Goal: Information Seeking & Learning: Compare options

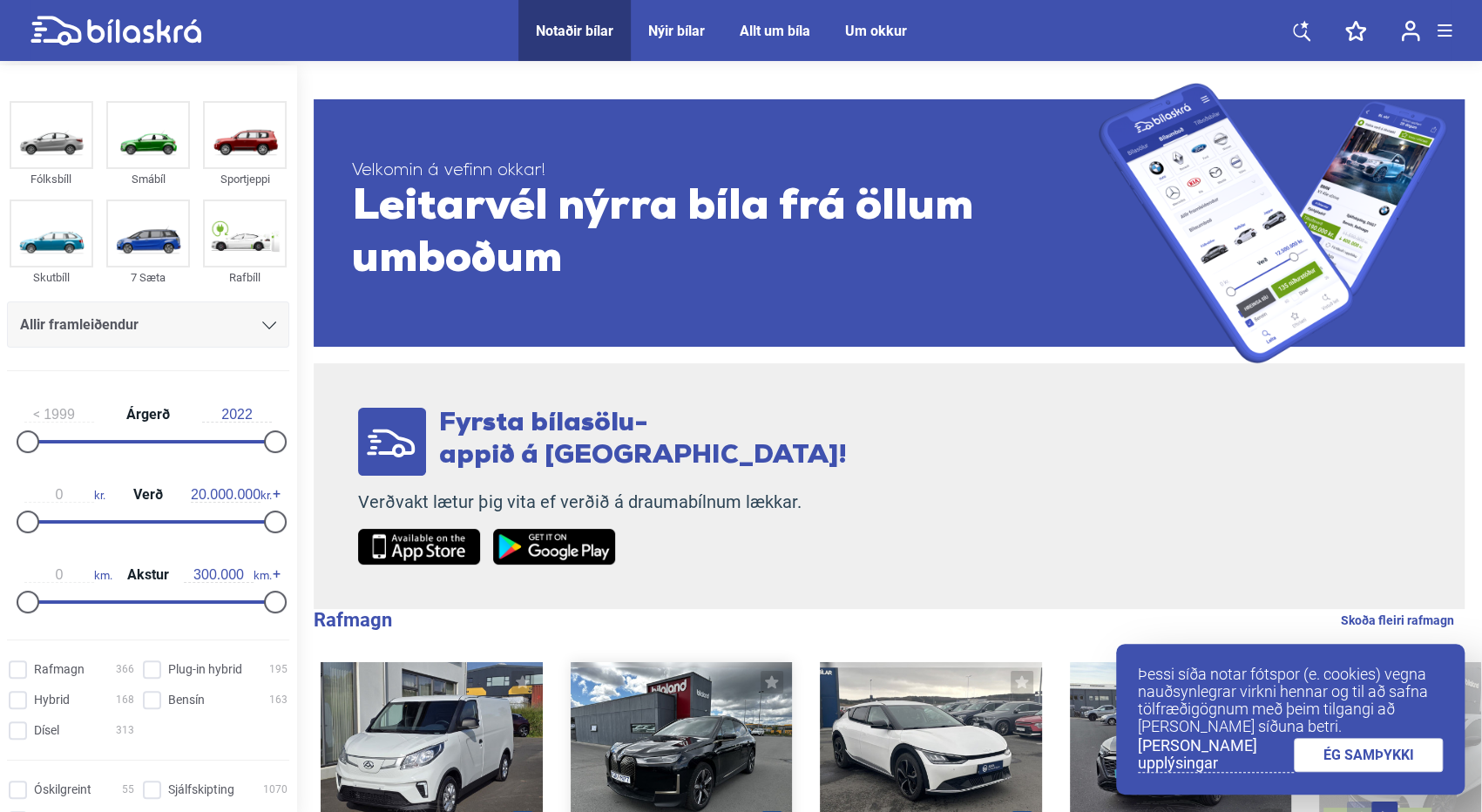
click at [688, 715] on div at bounding box center [681, 750] width 222 height 178
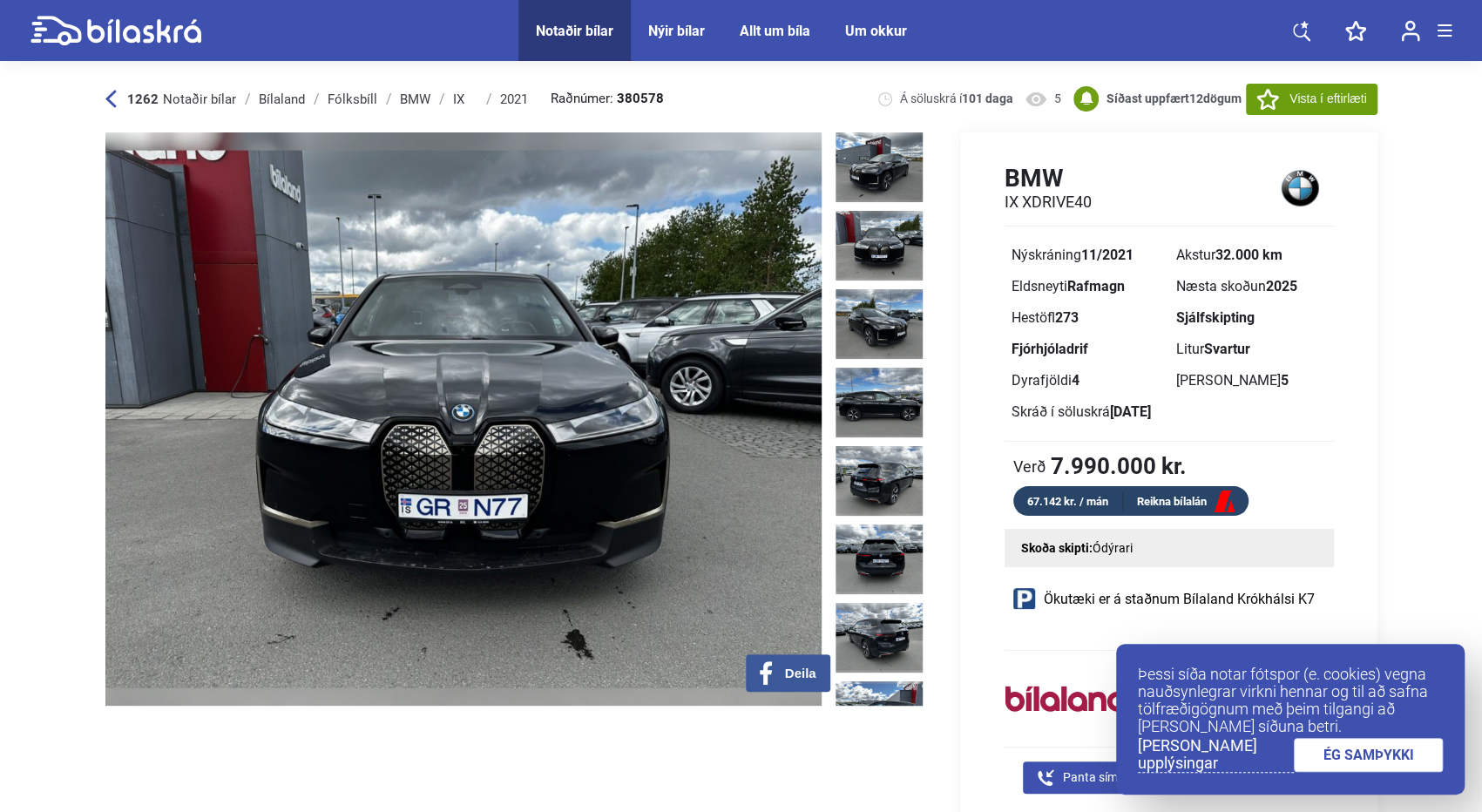
click at [869, 241] on img at bounding box center [879, 245] width 87 height 69
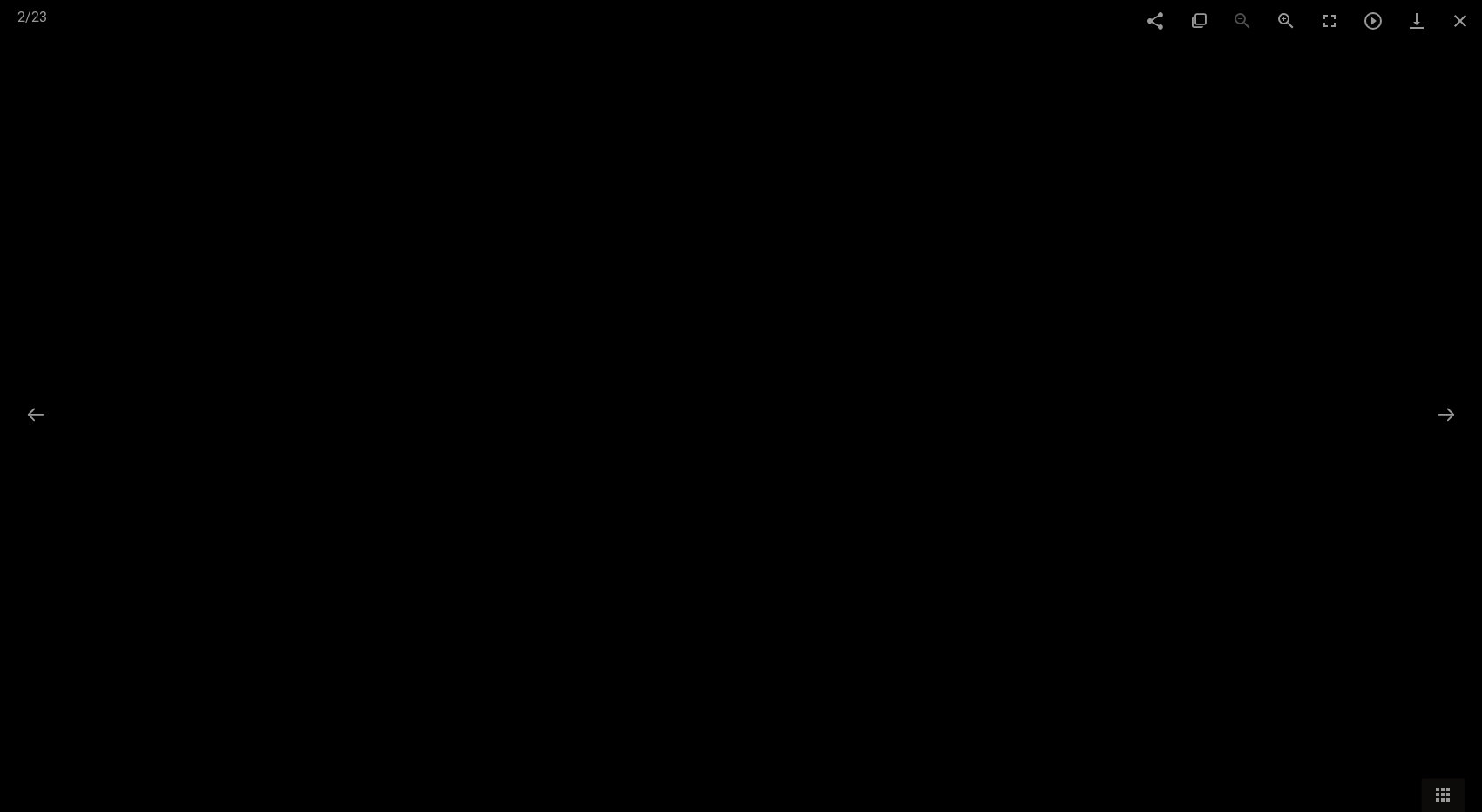
click at [869, 241] on img at bounding box center [741, 406] width 508 height 406
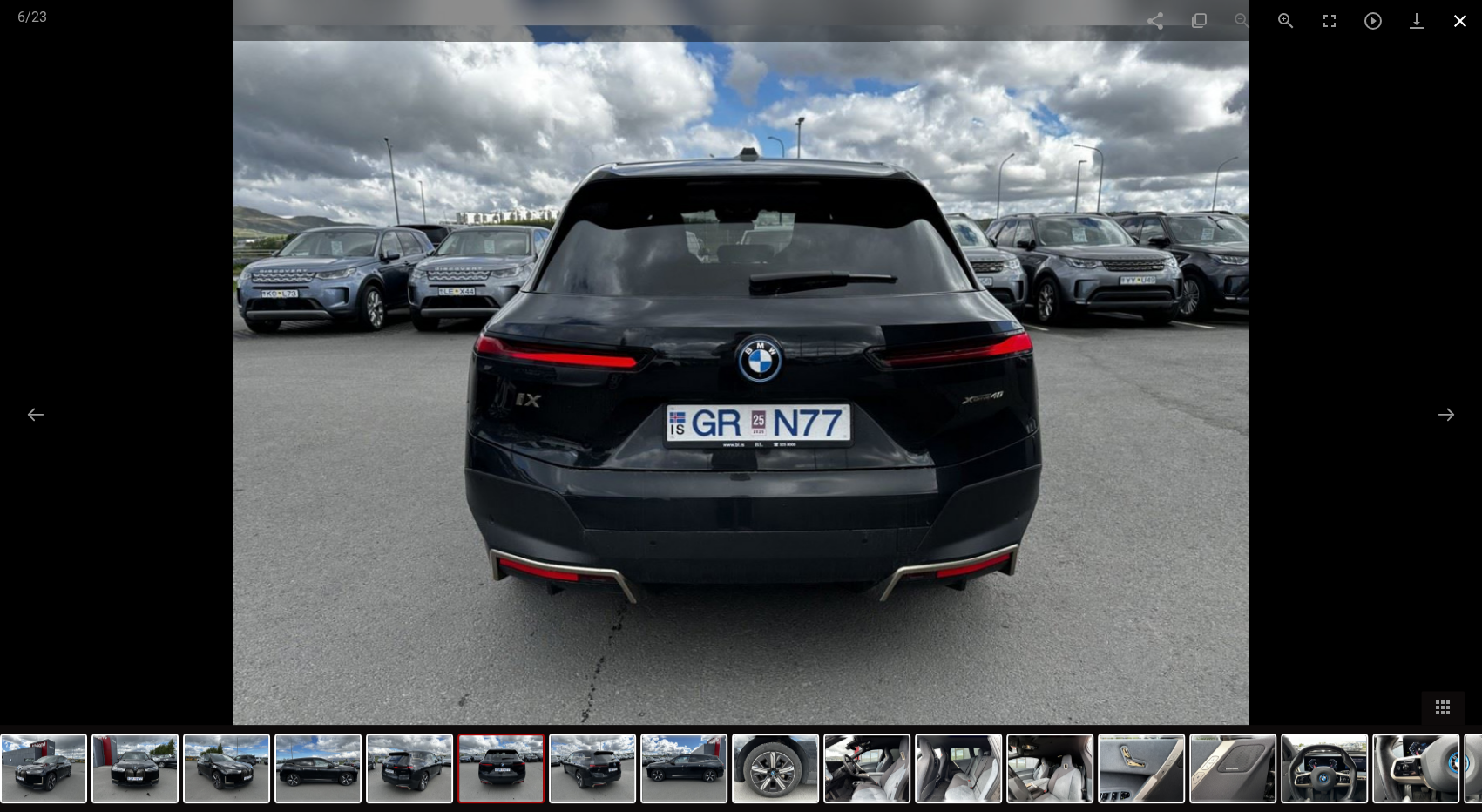
click at [1456, 25] on span at bounding box center [1460, 21] width 44 height 41
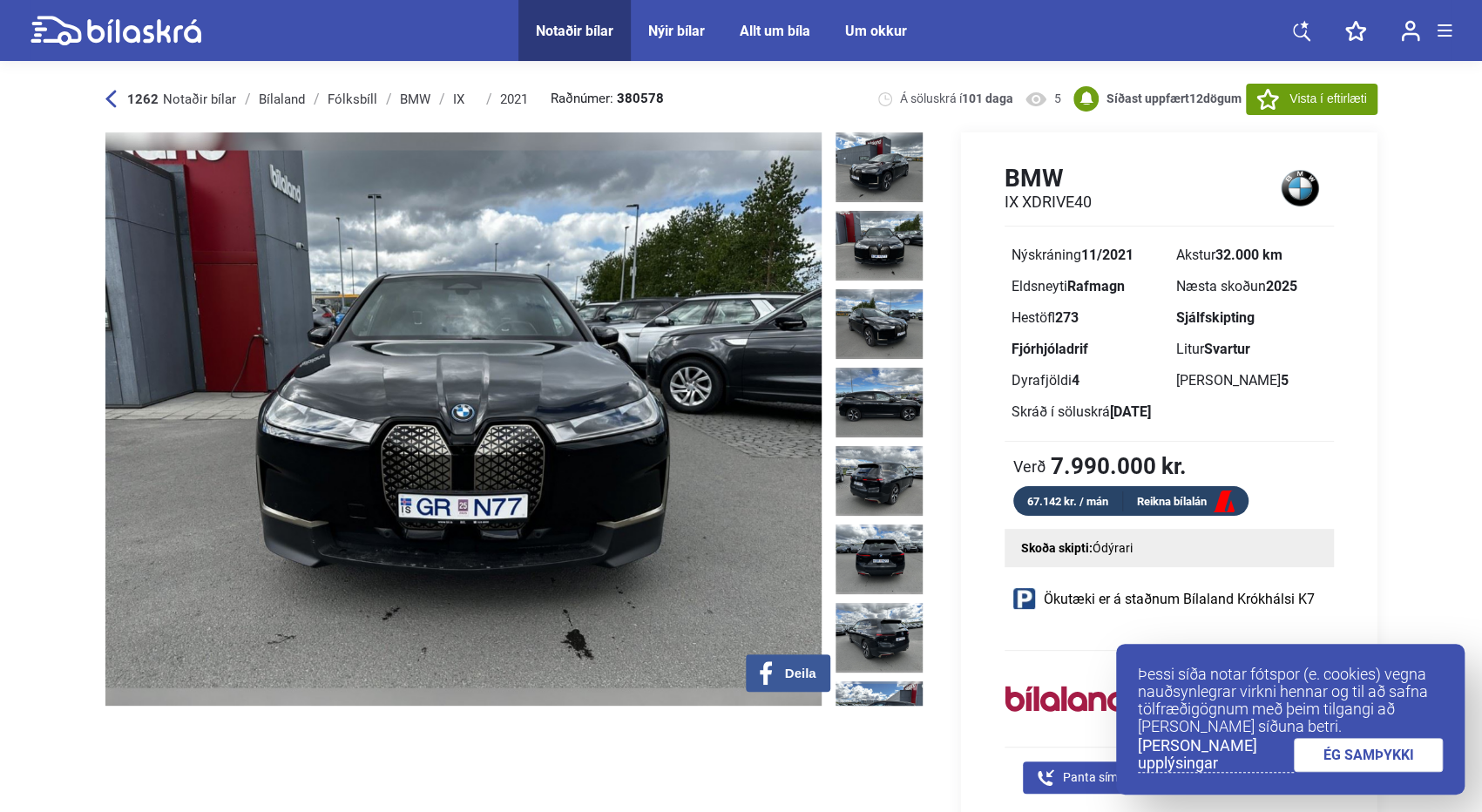
click at [1126, 497] on link "Reikna bílalán" at bounding box center [1186, 502] width 125 height 21
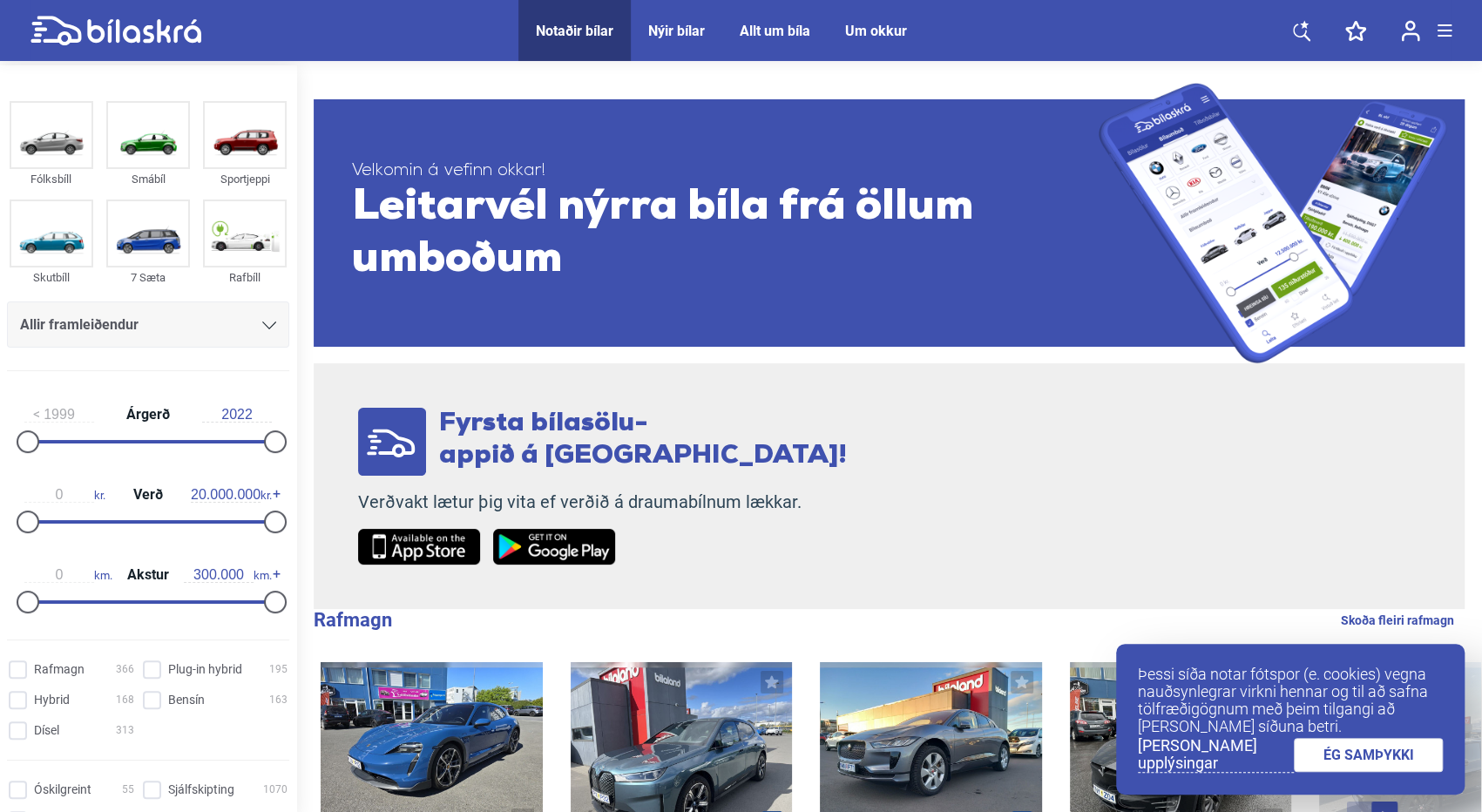
click at [262, 322] on icon at bounding box center [269, 325] width 14 height 8
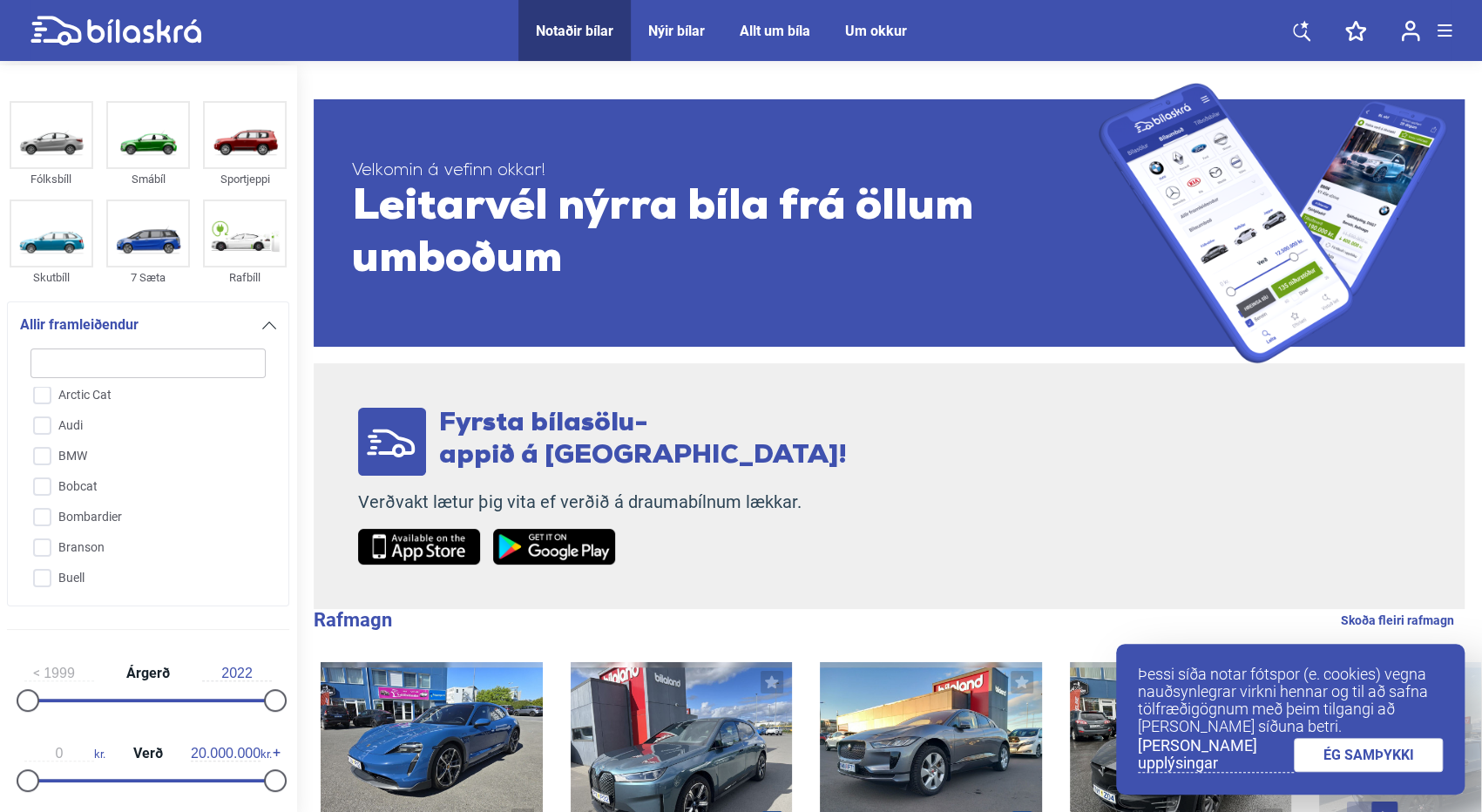
scroll to position [211, 0]
click at [52, 494] on input "BMW" at bounding box center [137, 496] width 237 height 30
checkbox input "true"
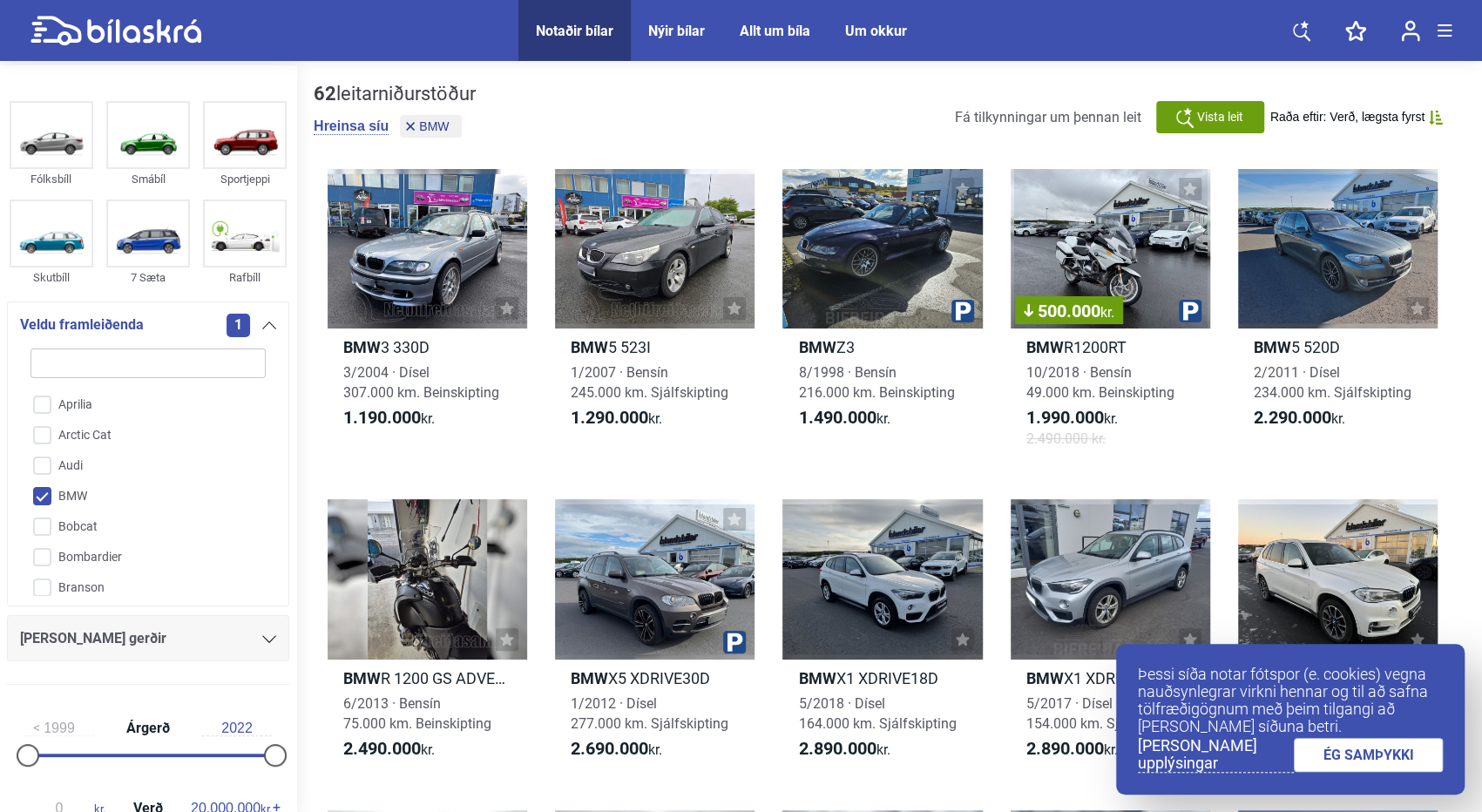
click at [975, 476] on div "BMW 3 330D 3/2004 · Dísel 307.000 km. Beinskipting 1.190.000 kr. BMW 5 523I 1/2…" at bounding box center [889, 820] width 1151 height 1337
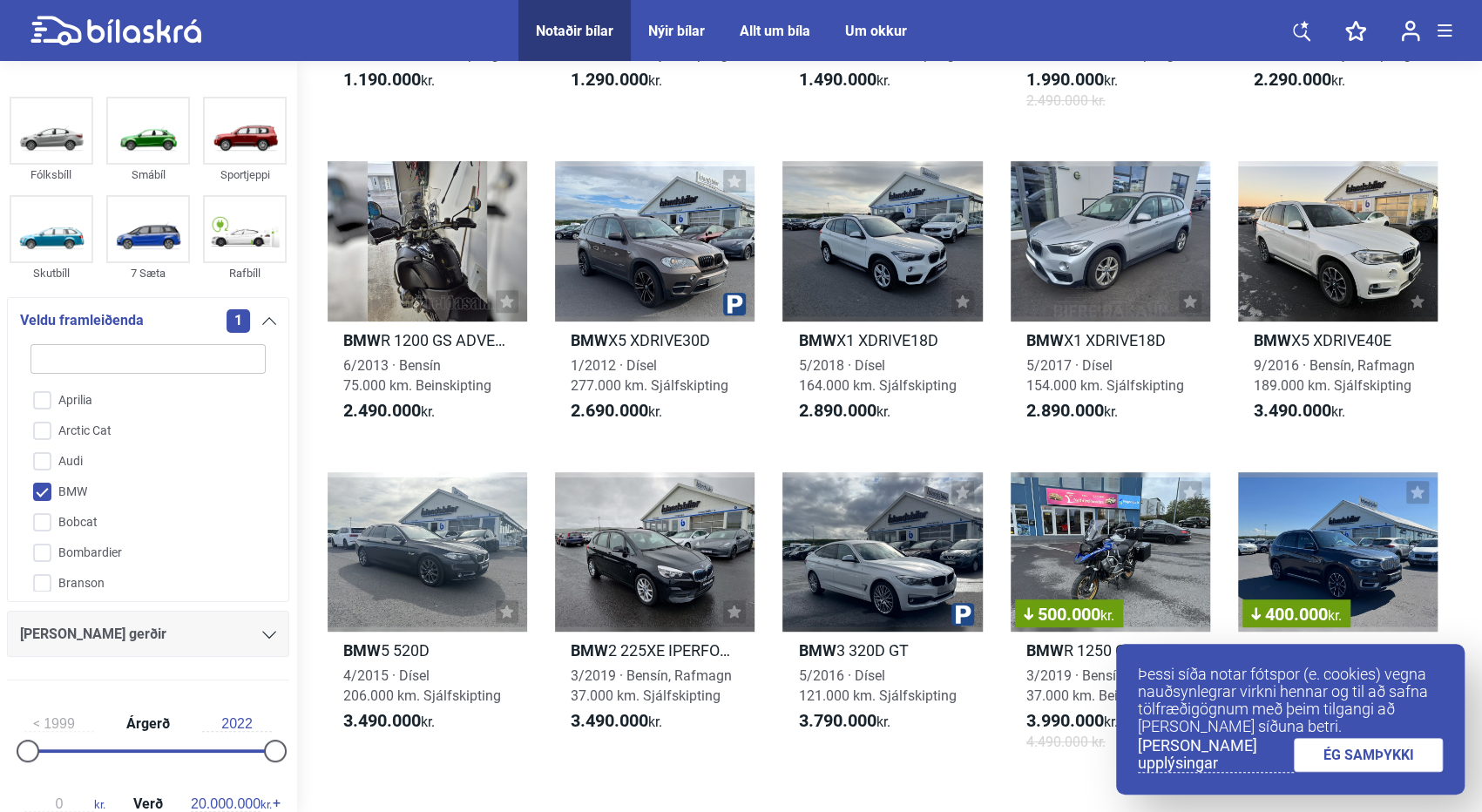
scroll to position [348, 0]
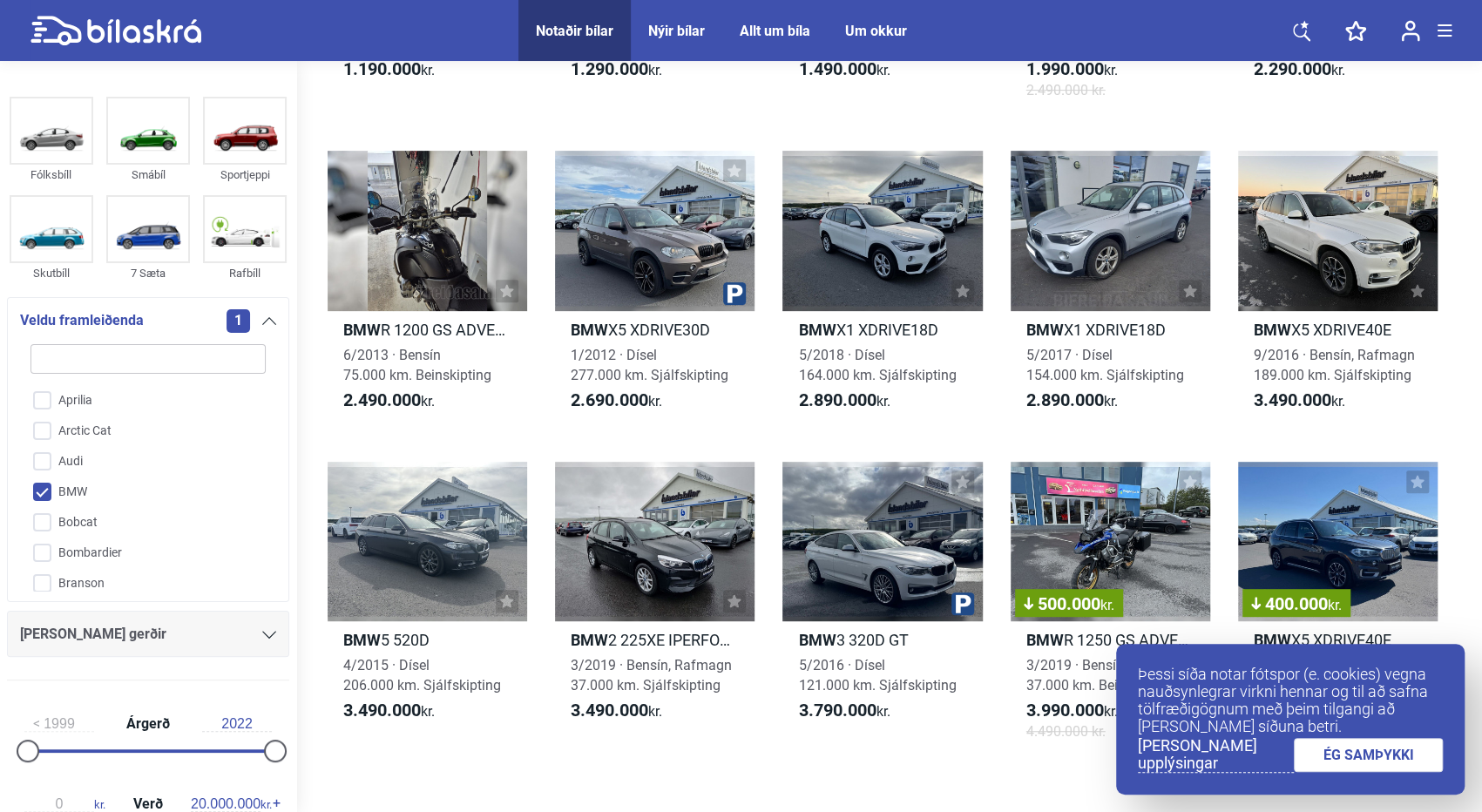
click at [1367, 756] on link "ÉG SAMÞYKKI" at bounding box center [1368, 754] width 150 height 34
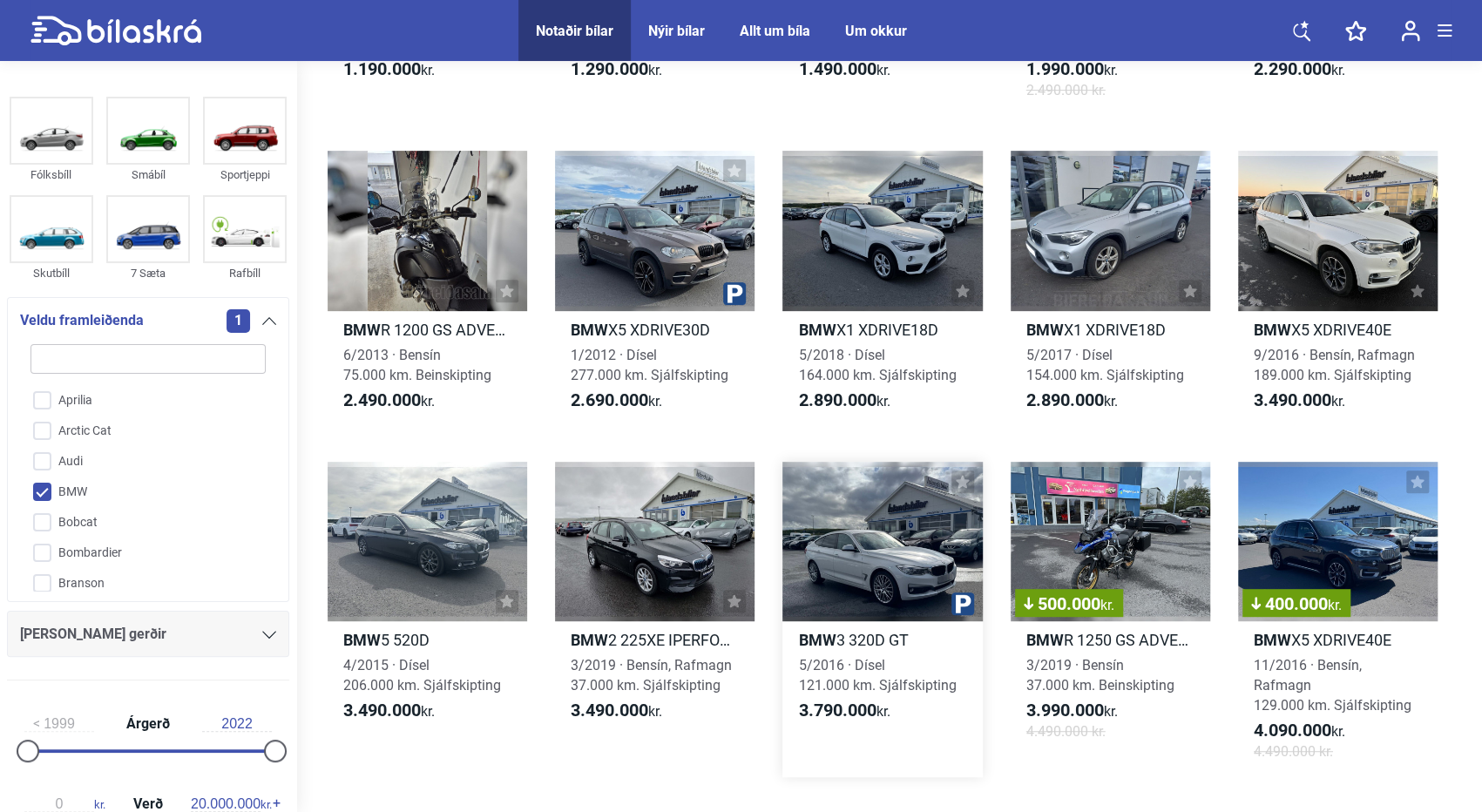
click at [871, 530] on div at bounding box center [882, 540] width 199 height 159
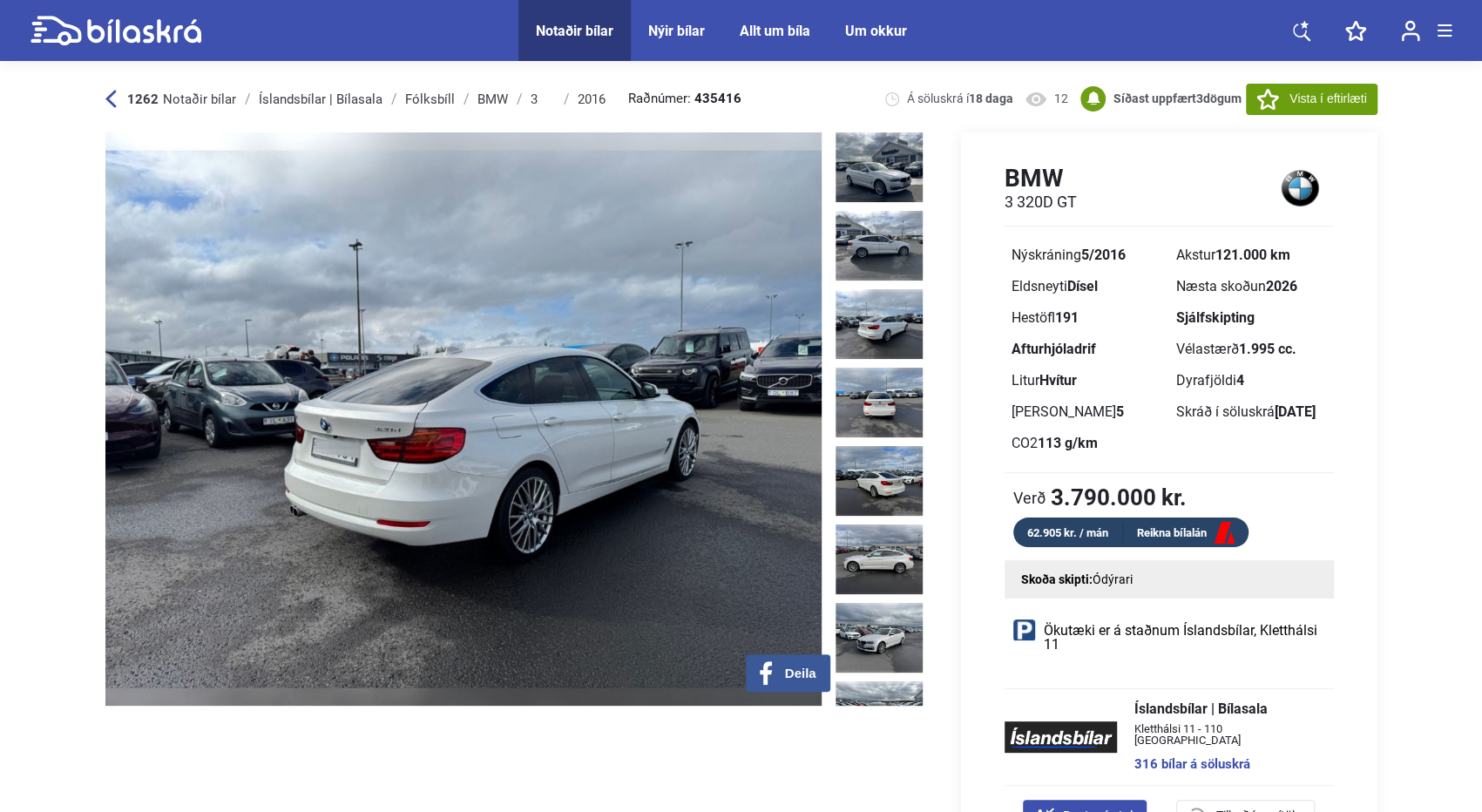
click at [887, 321] on img at bounding box center [879, 323] width 87 height 69
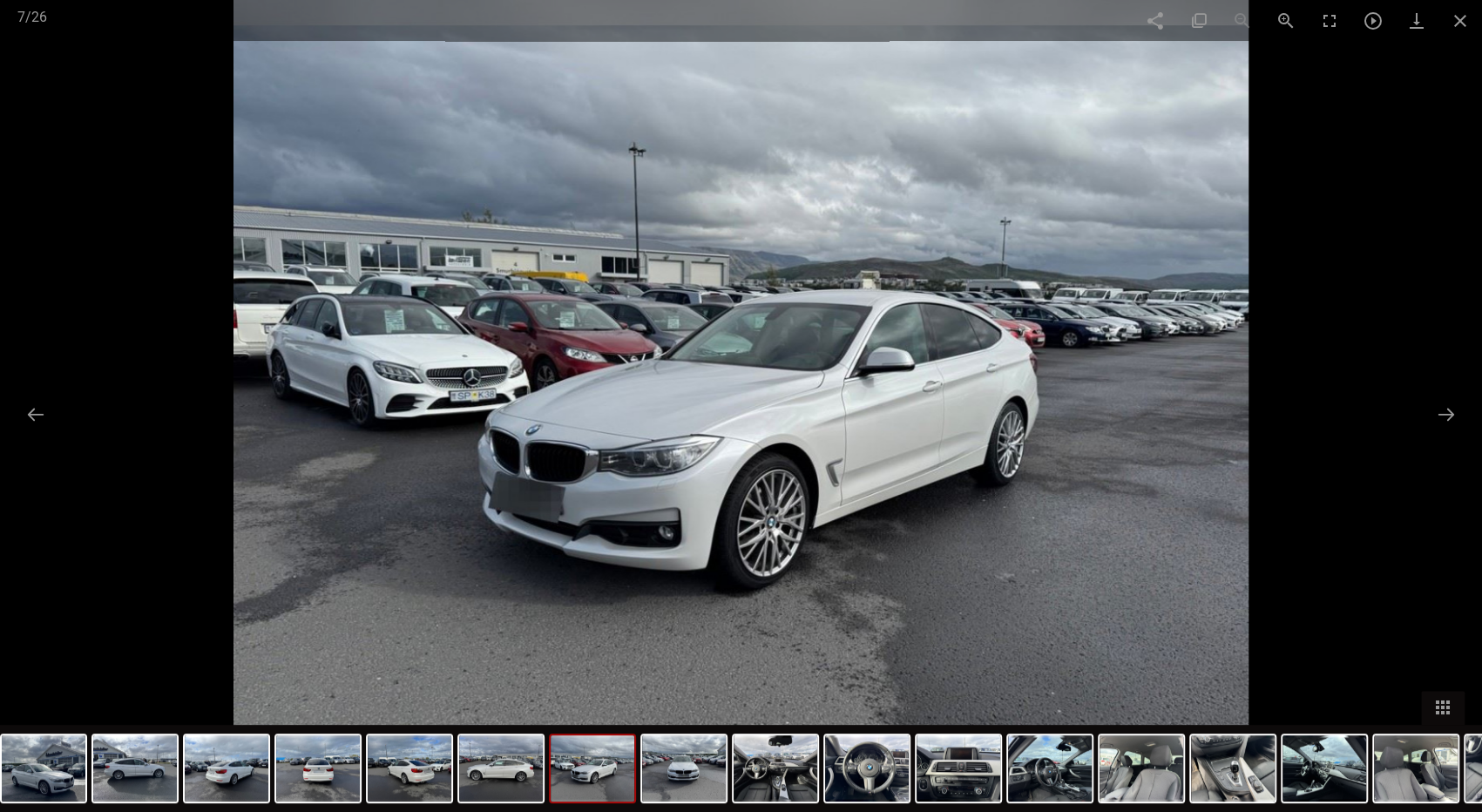
scroll to position [348, 0]
click at [1464, 27] on span at bounding box center [1460, 21] width 44 height 41
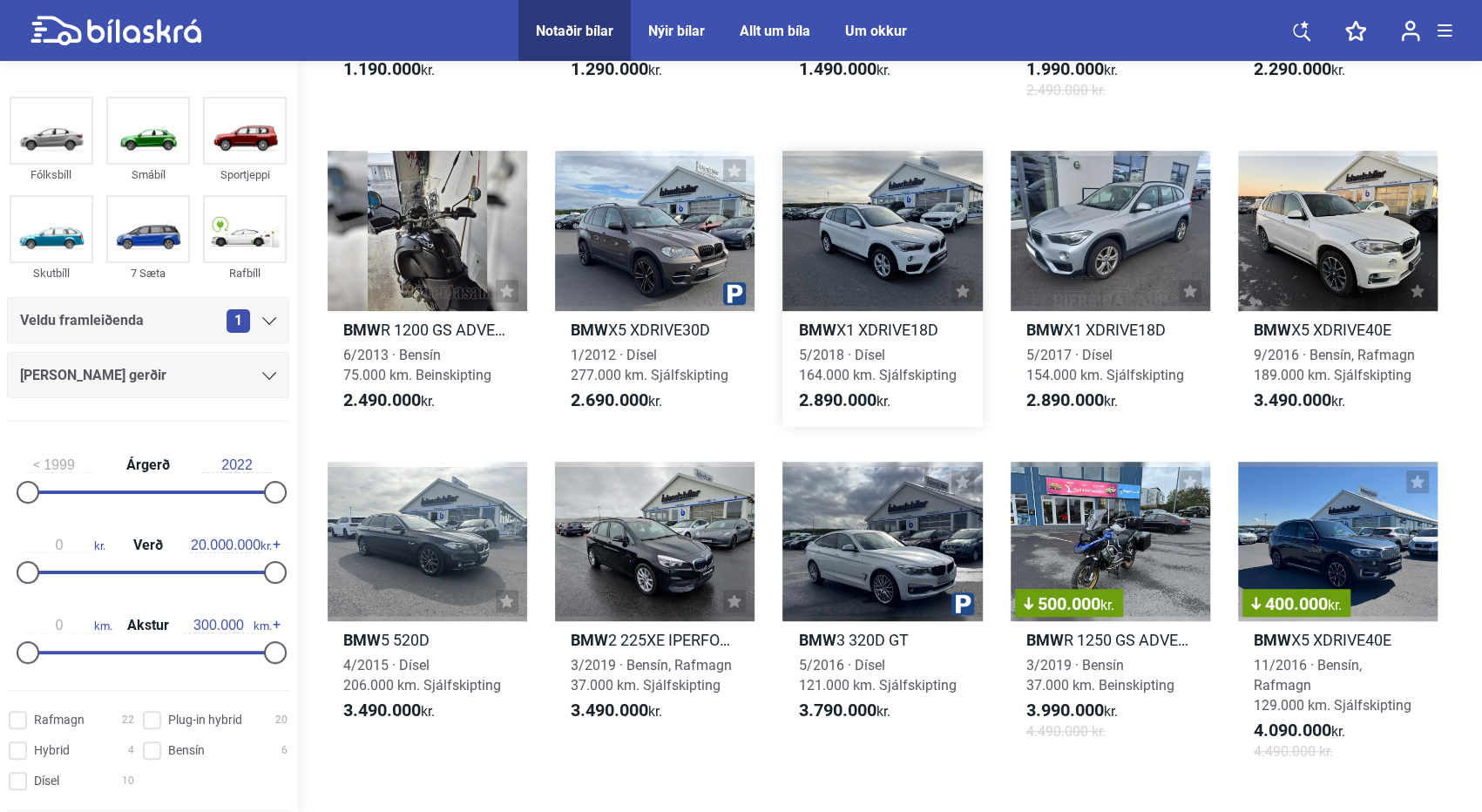
scroll to position [383, 0]
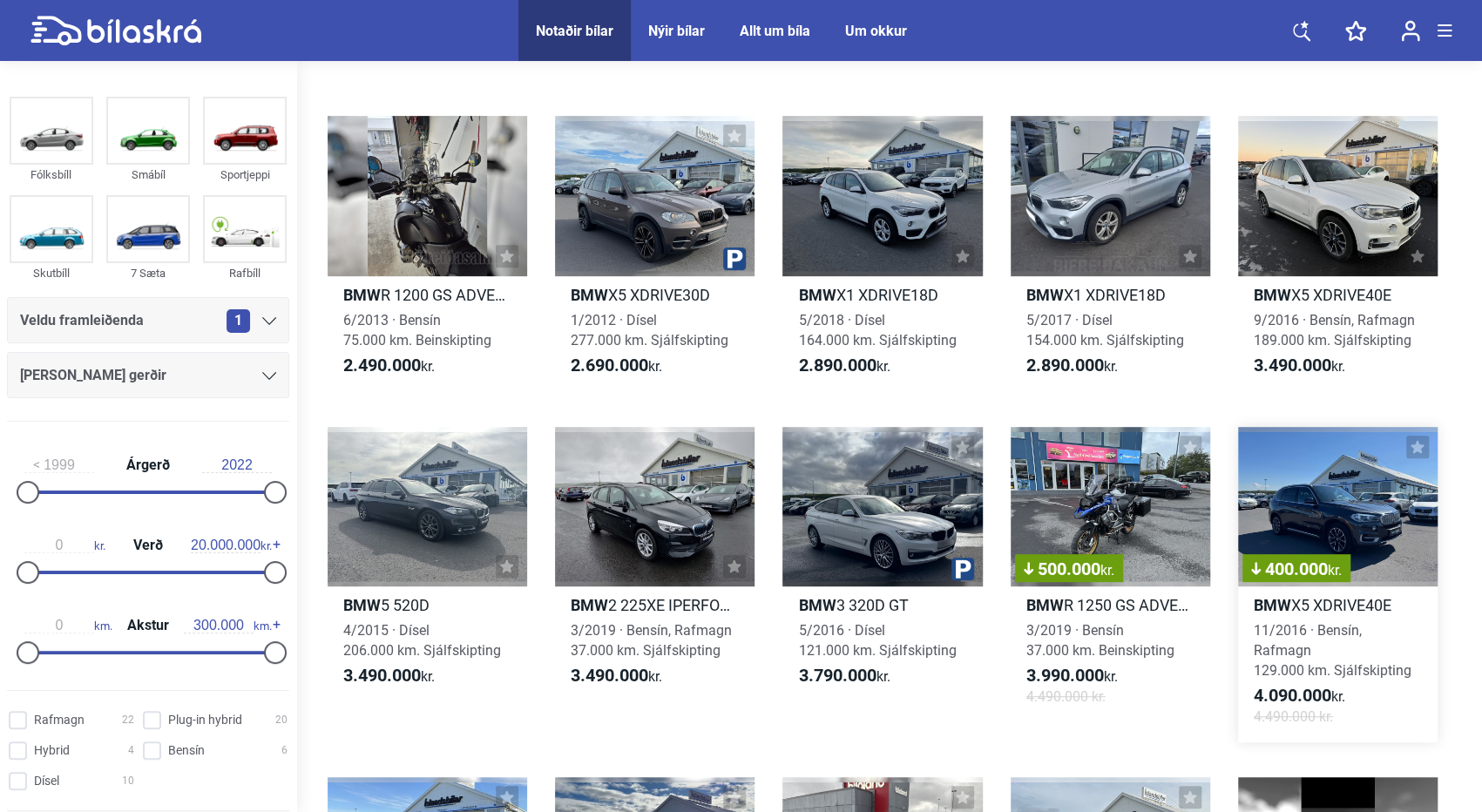
click at [1308, 502] on div "400.000 kr." at bounding box center [1337, 506] width 199 height 159
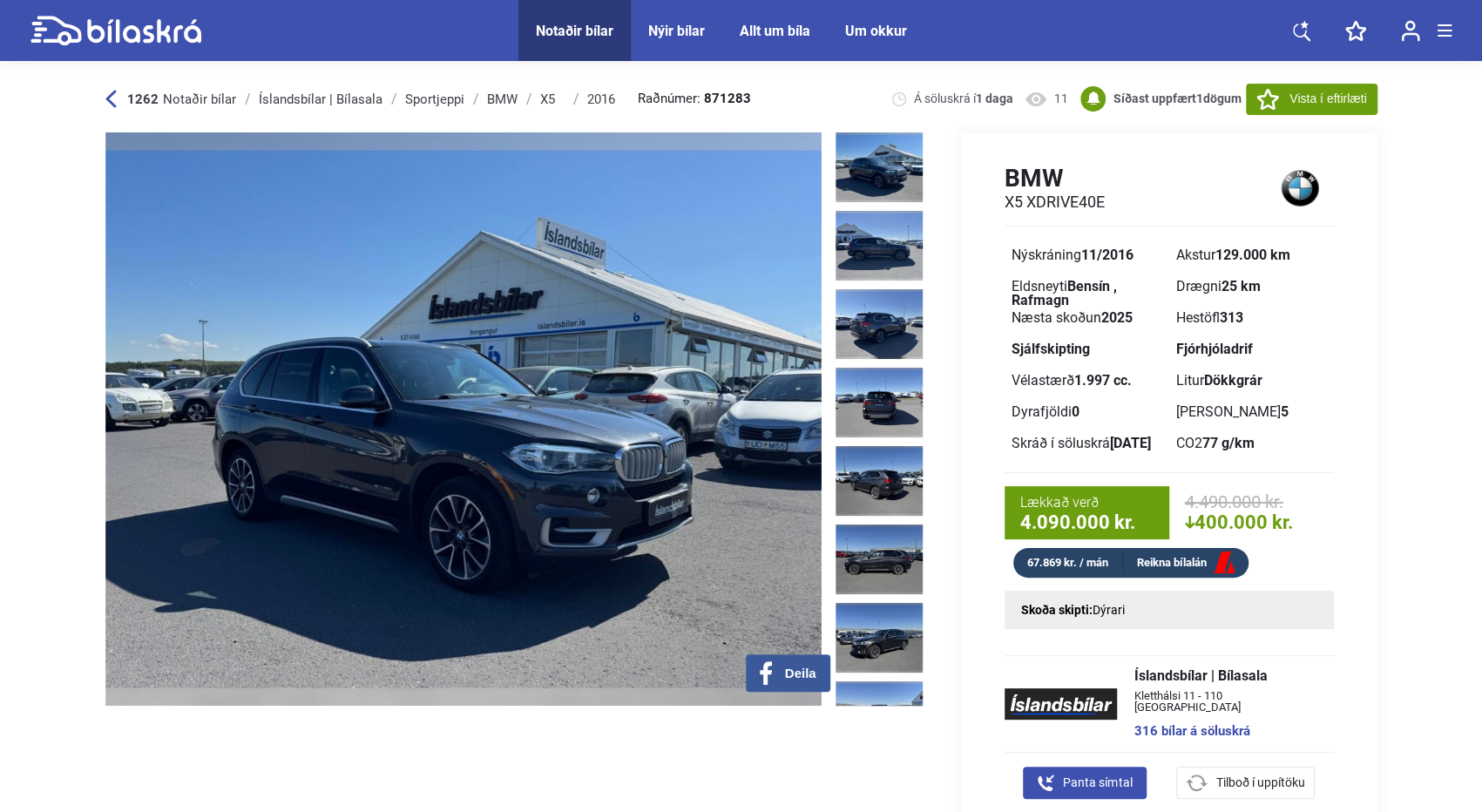
click at [876, 446] on img at bounding box center [879, 480] width 87 height 69
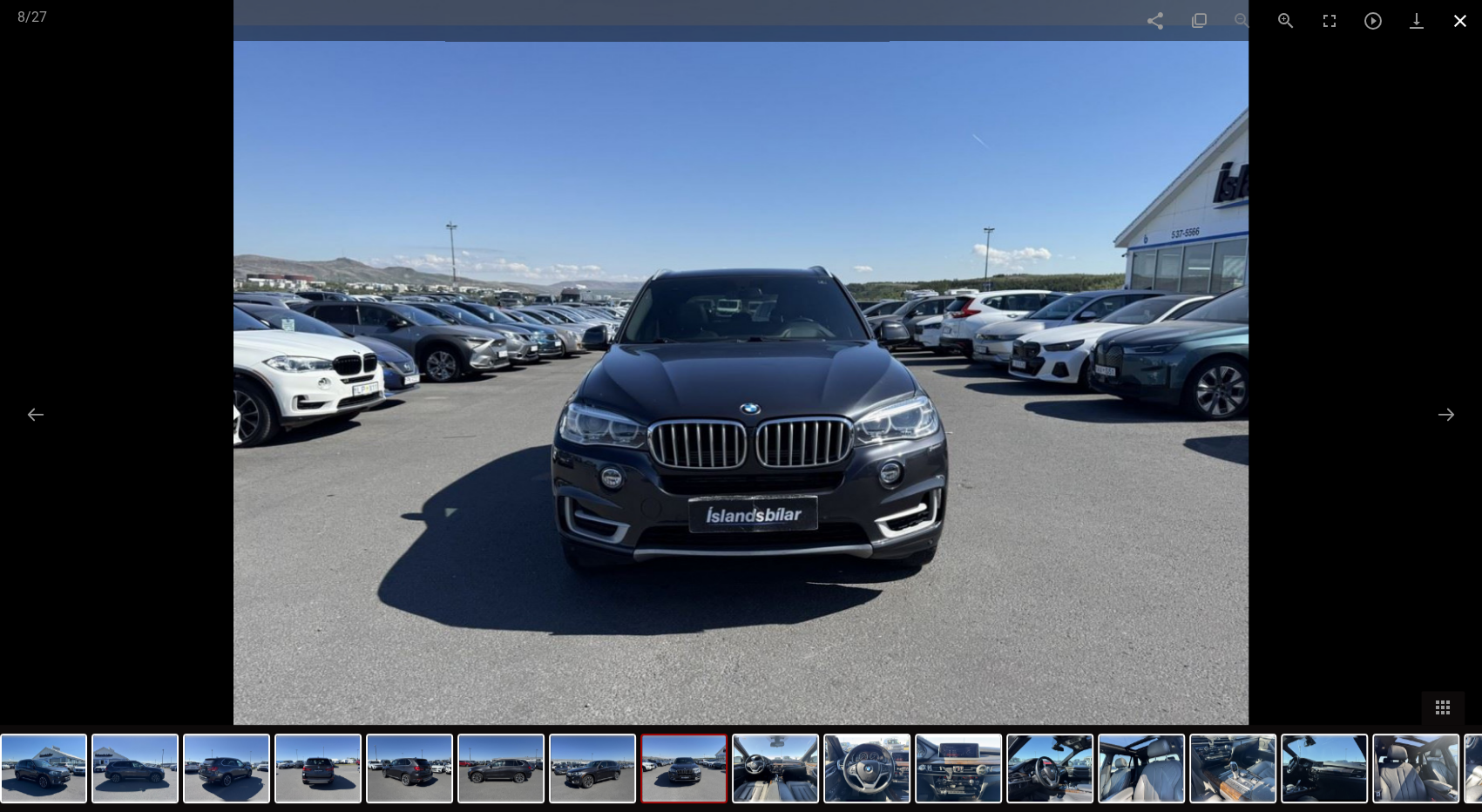
click at [1461, 23] on span at bounding box center [1460, 21] width 44 height 41
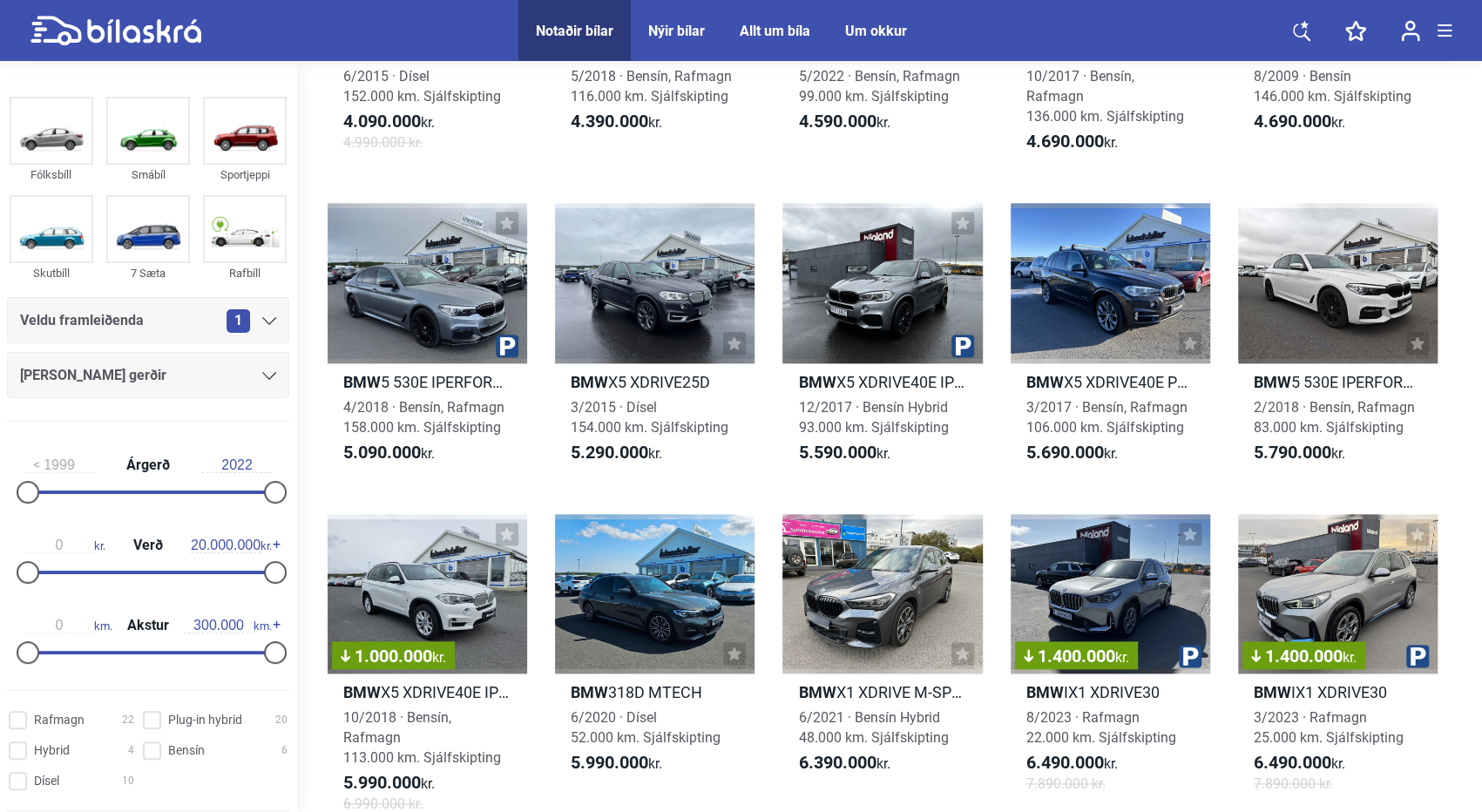
scroll to position [1289, 0]
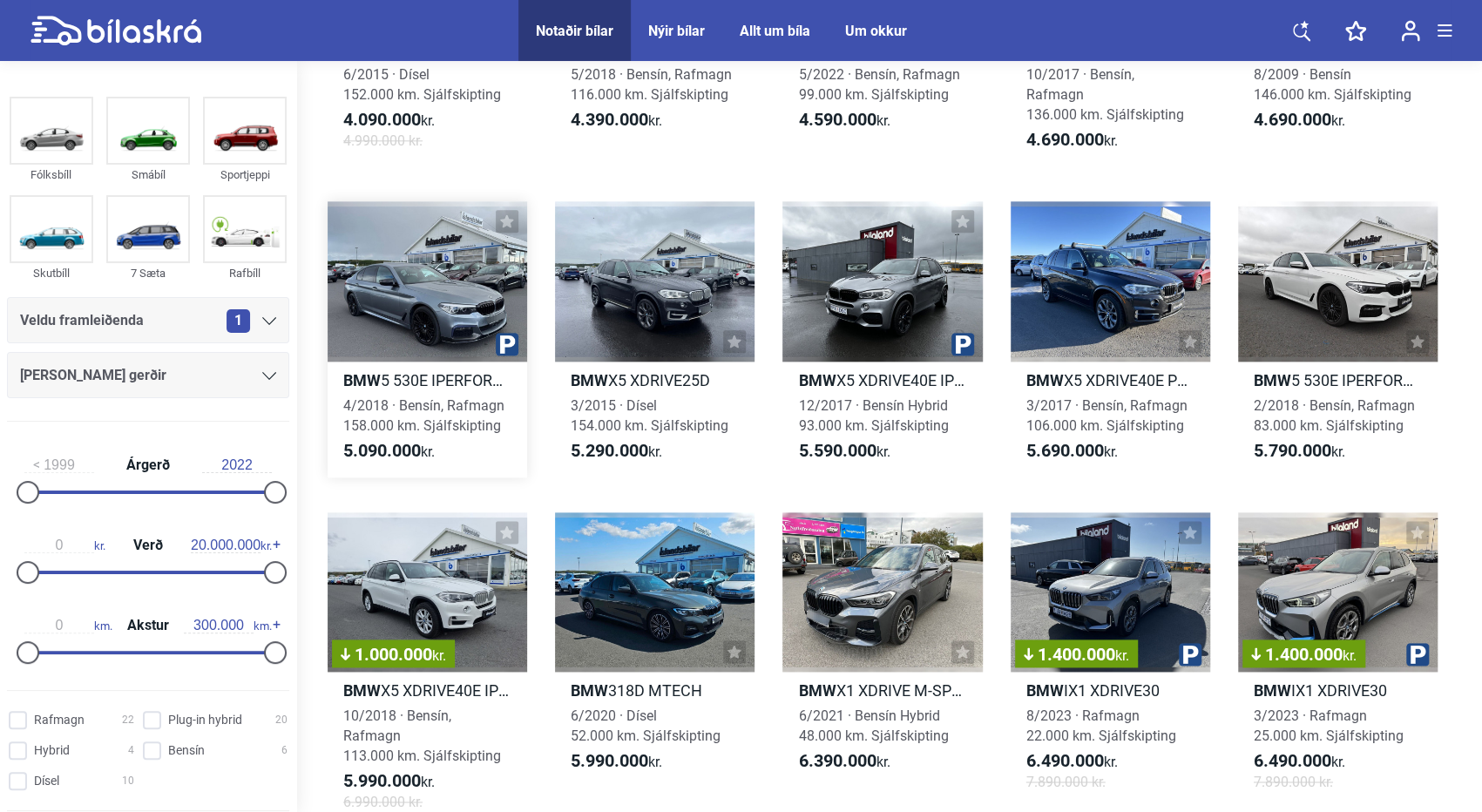
click at [411, 272] on div at bounding box center [427, 280] width 199 height 159
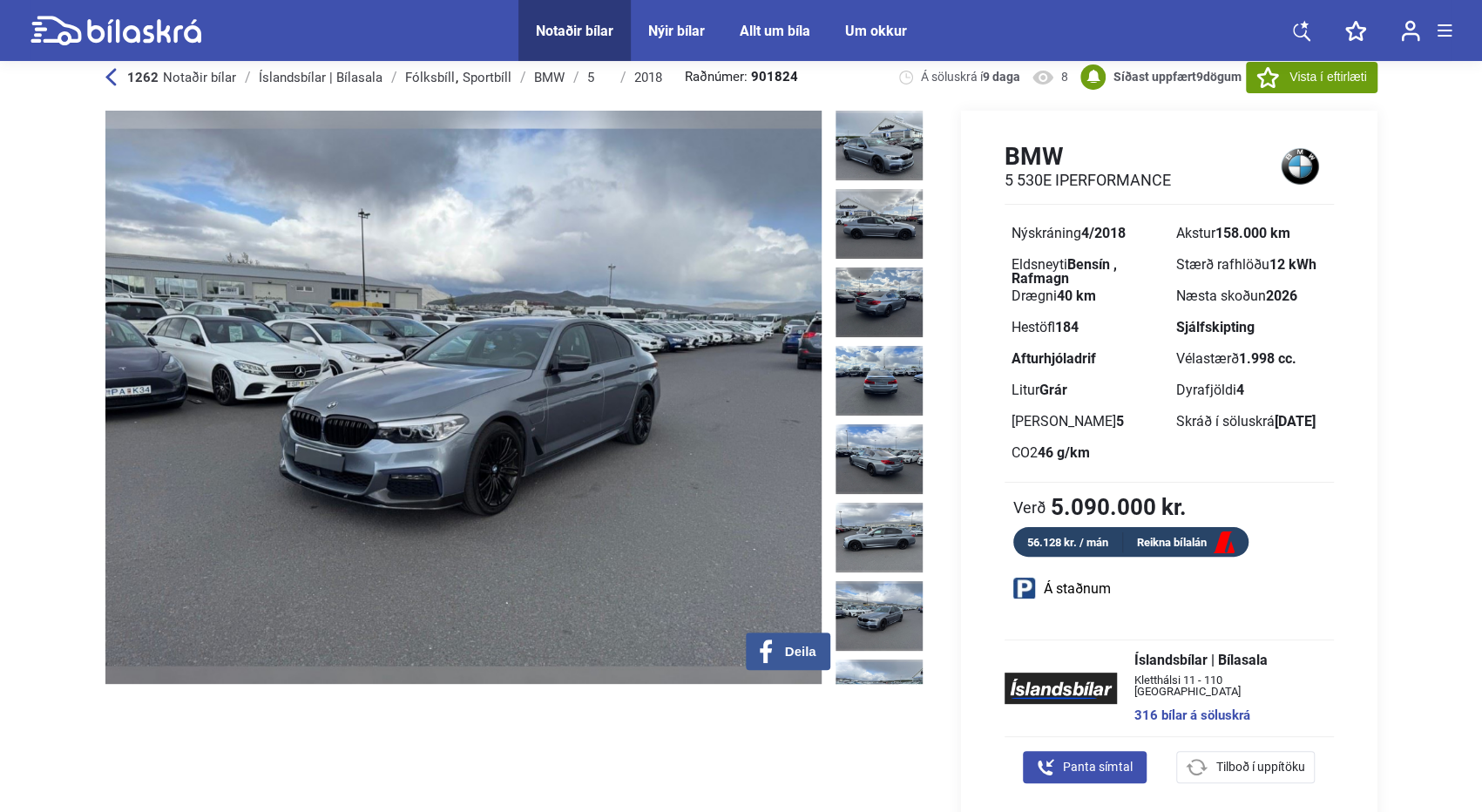
scroll to position [35, 0]
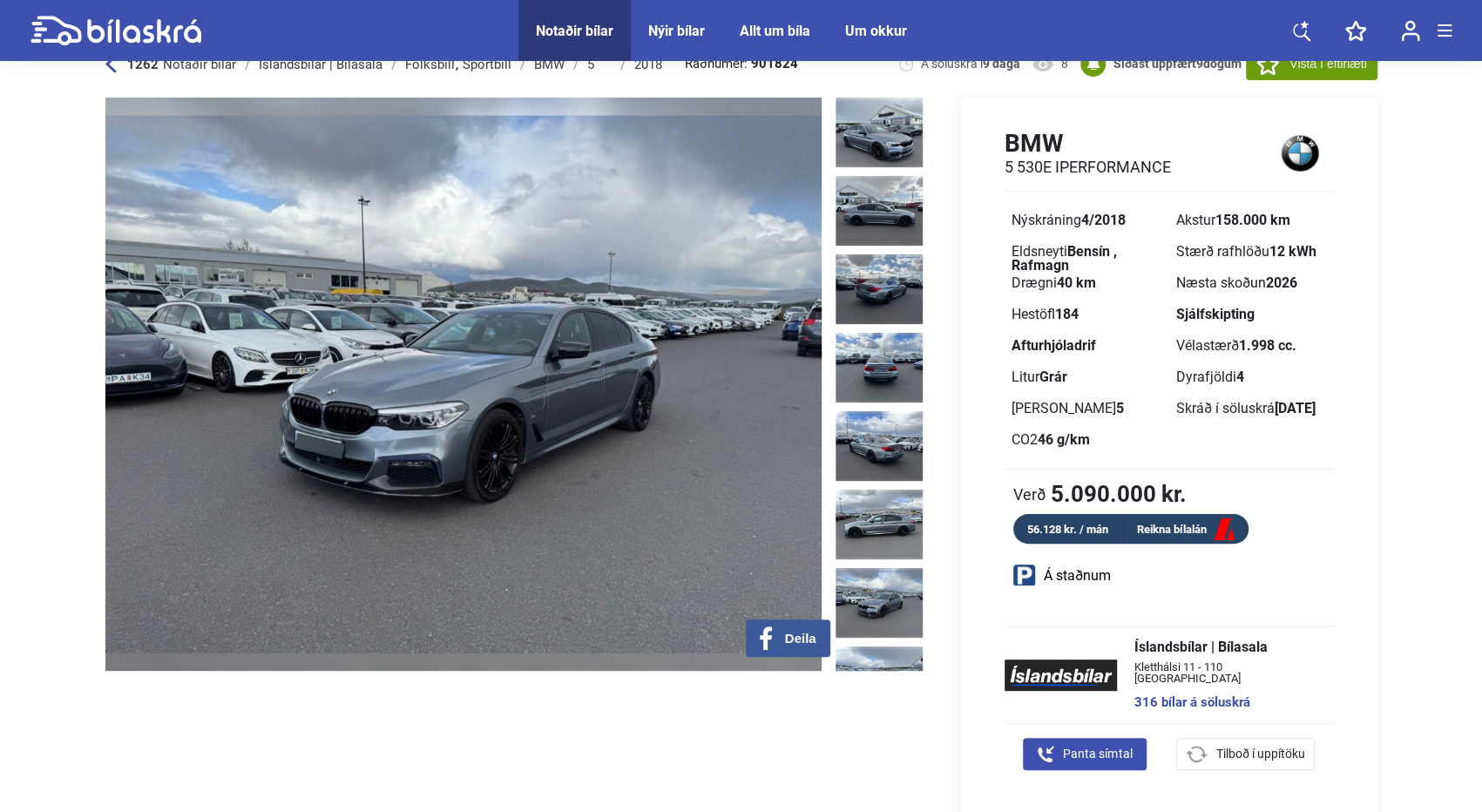
click at [667, 513] on img at bounding box center [463, 384] width 717 height 573
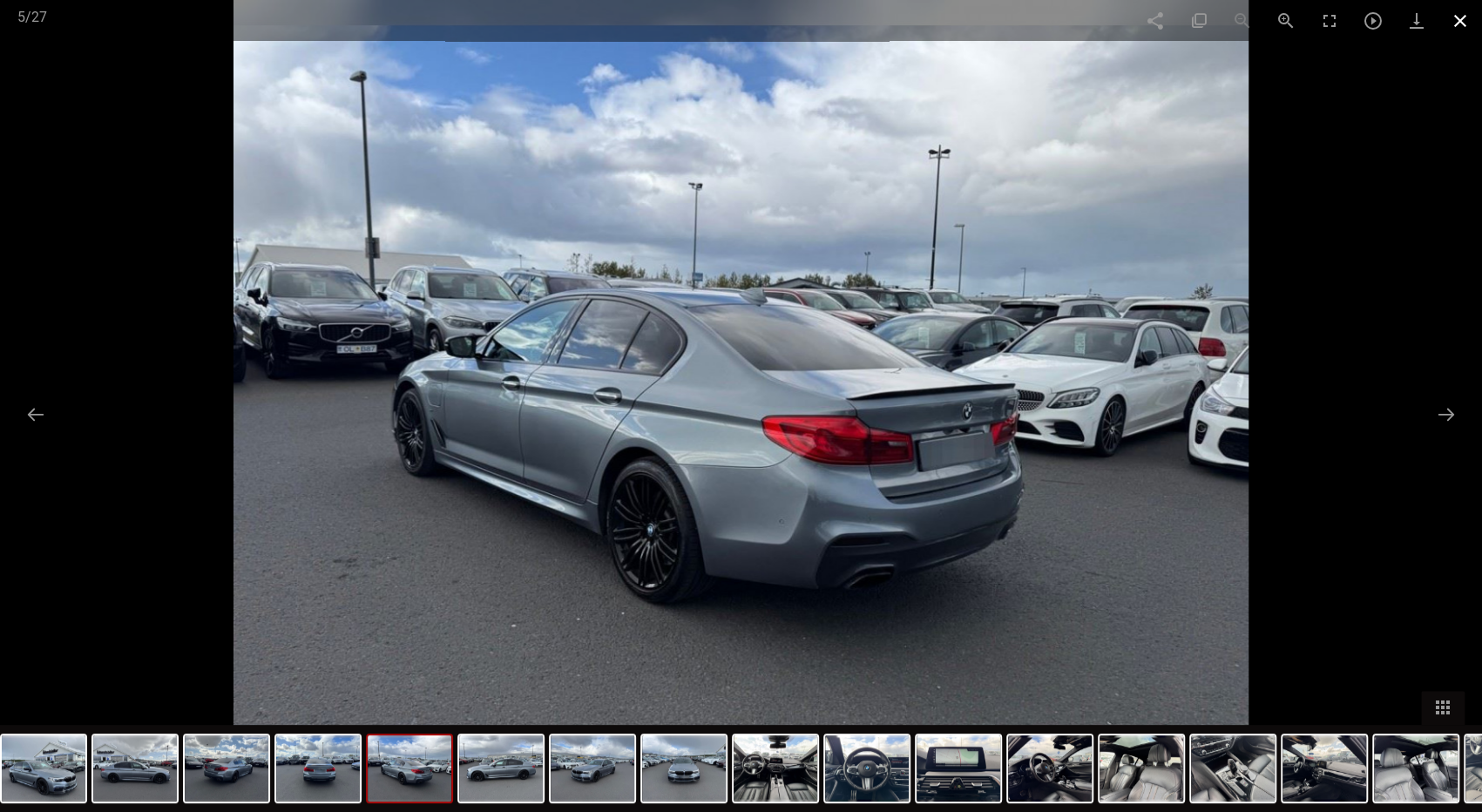
click at [1457, 23] on span at bounding box center [1460, 21] width 44 height 41
